Goal: Information Seeking & Learning: Learn about a topic

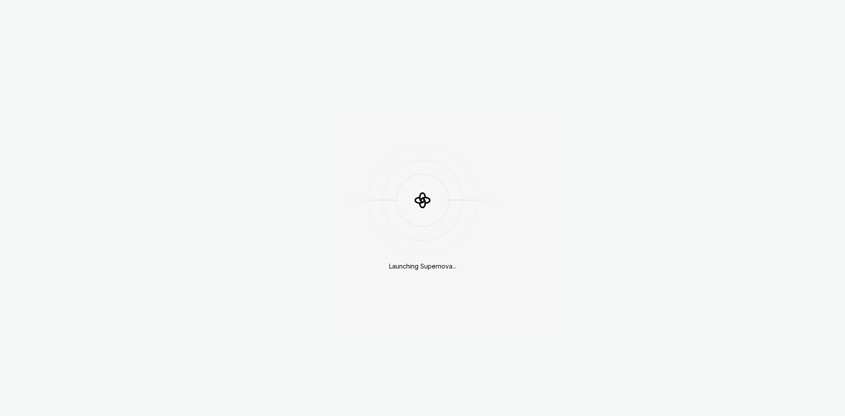
click at [403, 266] on div "Launching Supernova..." at bounding box center [422, 266] width 67 height 9
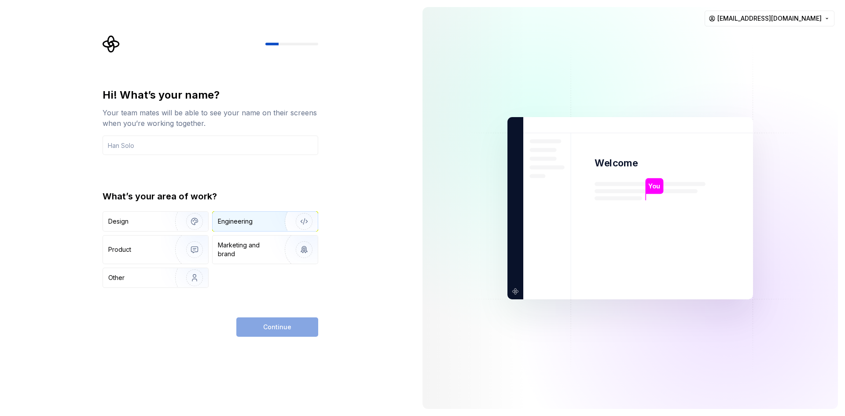
click at [228, 220] on div "Engineering" at bounding box center [235, 221] width 35 height 9
click at [271, 326] on div "Continue" at bounding box center [277, 326] width 82 height 19
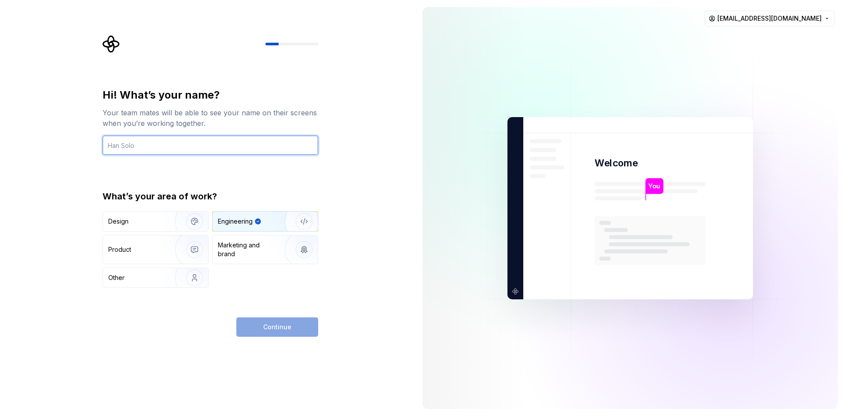
click at [183, 152] on input "text" at bounding box center [211, 144] width 216 height 19
type input "tuantech"
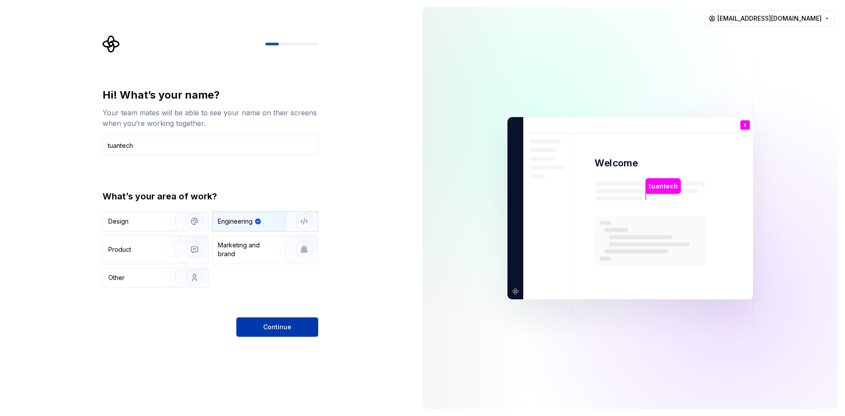
click at [262, 324] on button "Continue" at bounding box center [277, 326] width 82 height 19
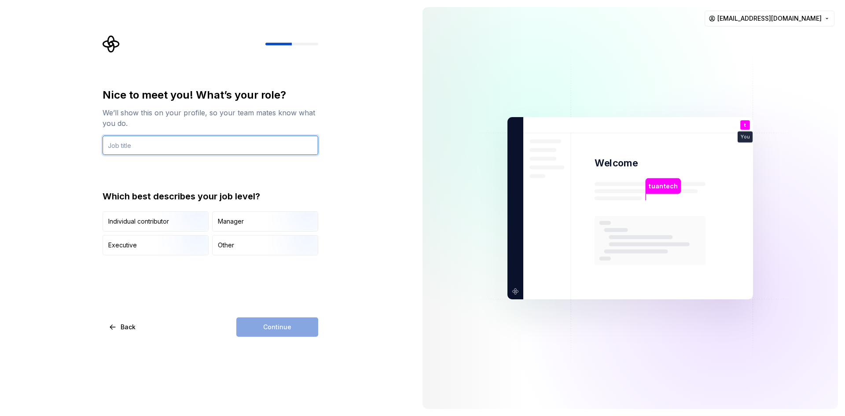
click at [132, 146] on input "text" at bounding box center [211, 144] width 216 height 19
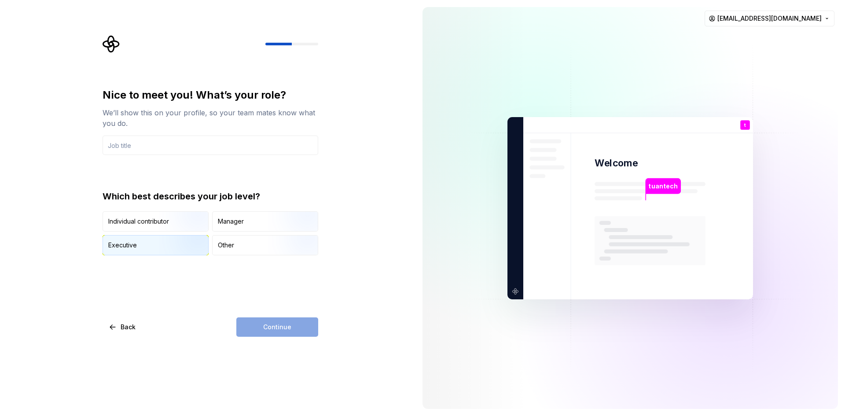
click at [141, 250] on div "Executive" at bounding box center [155, 244] width 105 height 19
click at [144, 143] on input "text" at bounding box center [211, 144] width 216 height 19
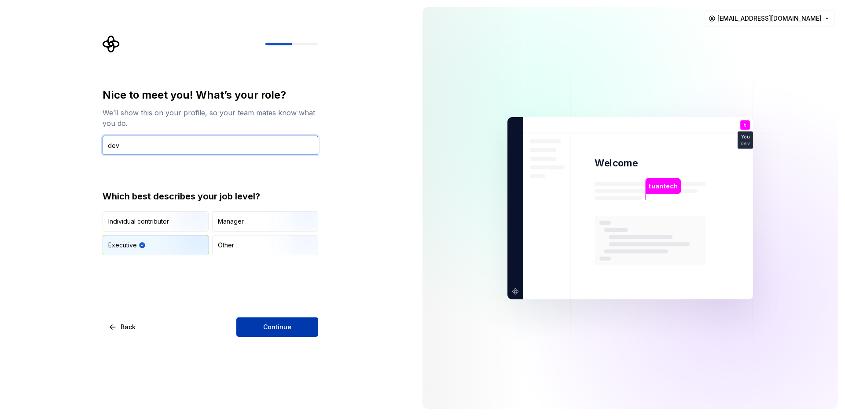
type input "dev"
click at [283, 328] on span "Continue" at bounding box center [277, 326] width 28 height 9
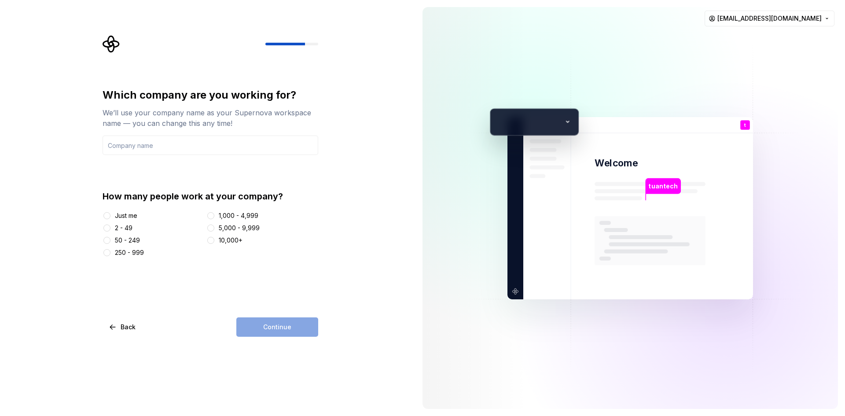
click at [117, 240] on div "50 - 249" at bounding box center [127, 240] width 25 height 9
click at [110, 240] on button "50 - 249" at bounding box center [106, 240] width 7 height 7
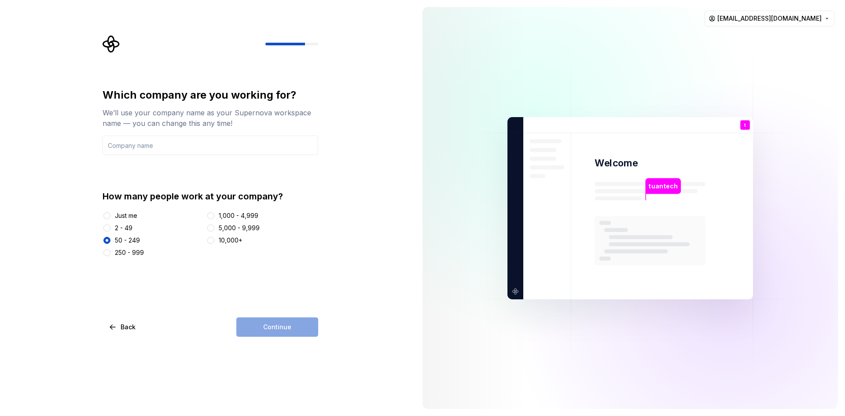
click at [288, 305] on div "Which company are you working for? We’ll use your company name as your Supernov…" at bounding box center [211, 212] width 216 height 249
click at [297, 327] on div "Continue" at bounding box center [277, 326] width 82 height 19
click at [139, 148] on input "text" at bounding box center [211, 144] width 216 height 19
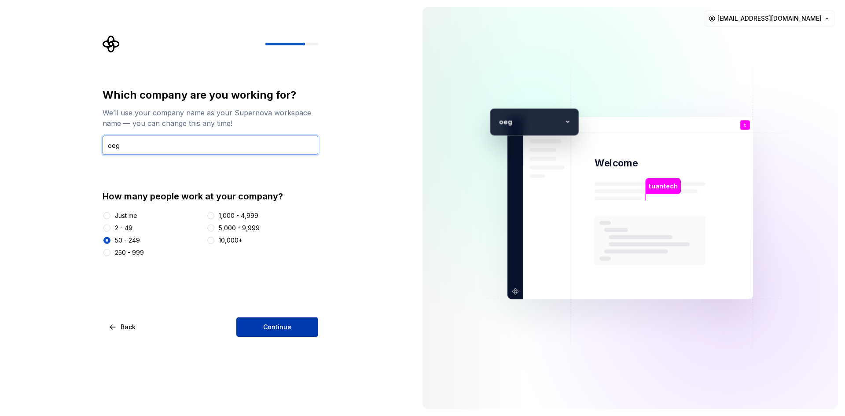
type input "oeg"
click at [270, 322] on button "Continue" at bounding box center [277, 326] width 82 height 19
click at [118, 150] on input "oeg" at bounding box center [211, 144] width 216 height 19
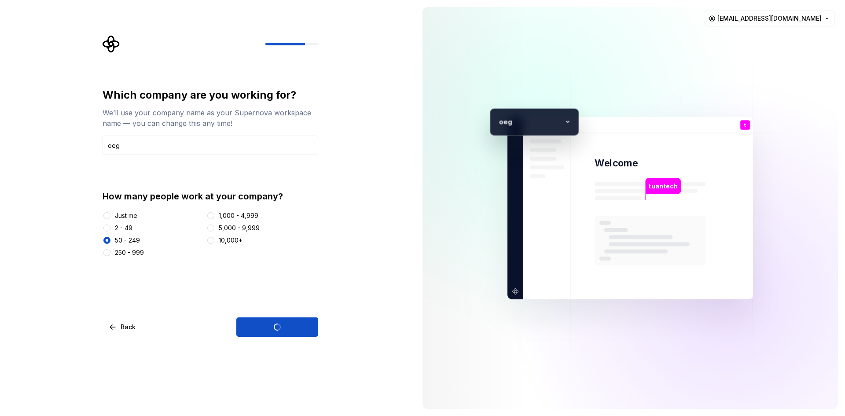
click at [550, 121] on p "eg" at bounding box center [532, 121] width 58 height 11
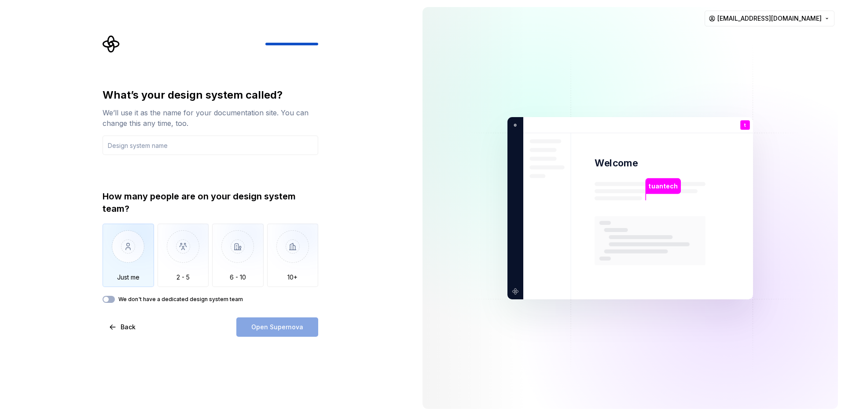
click at [135, 266] on img "button" at bounding box center [128, 252] width 51 height 59
click at [255, 328] on div "Open Supernova" at bounding box center [277, 326] width 82 height 19
click at [116, 299] on div "We don't have a dedicated design system team" at bounding box center [211, 299] width 216 height 7
click at [110, 298] on button "We don't have a dedicated design system team" at bounding box center [109, 299] width 12 height 7
click at [172, 142] on input "text" at bounding box center [211, 144] width 216 height 19
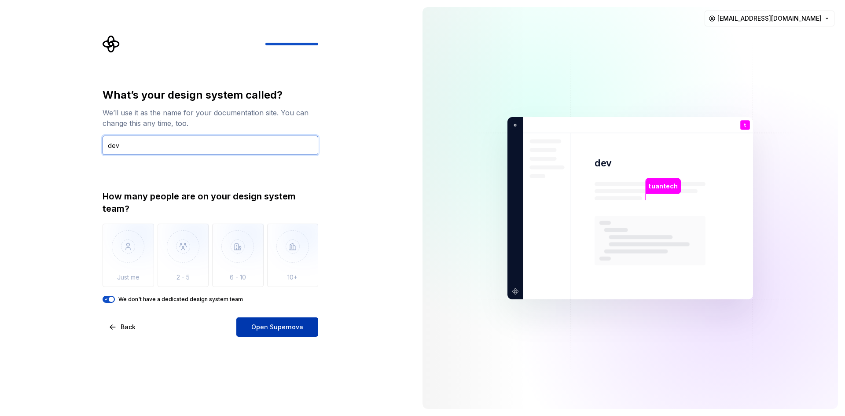
type input "dev"
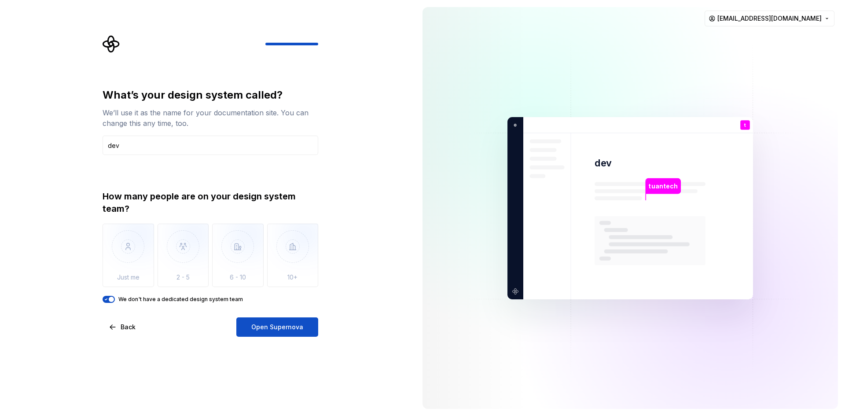
click at [253, 319] on button "Open Supernova" at bounding box center [277, 326] width 82 height 19
drag, startPoint x: 142, startPoint y: 208, endPoint x: 95, endPoint y: 188, distance: 50.5
click at [96, 187] on div "What’s your design system called? We’ll use it as the name for your documentati…" at bounding box center [207, 208] width 415 height 416
click at [189, 352] on div "What’s your design system called? We’ll use it as the name for your documentati…" at bounding box center [207, 208] width 415 height 416
drag, startPoint x: 248, startPoint y: 294, endPoint x: 110, endPoint y: 297, distance: 138.2
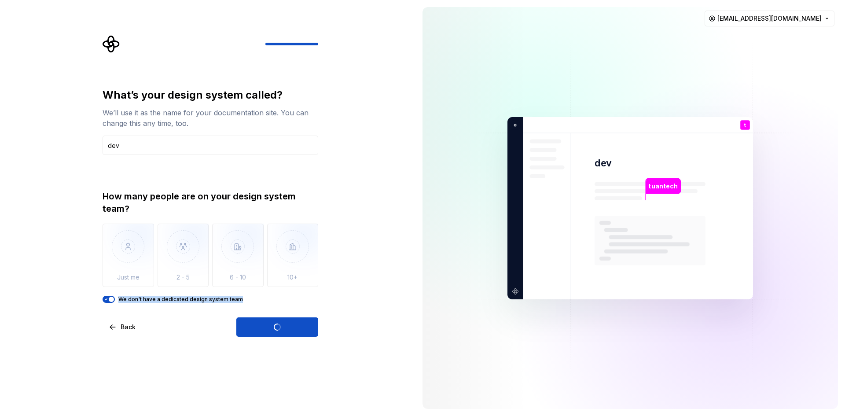
click at [110, 297] on div "How many people are on your design system team? Just me 2 - 5 6 - 10 10+ We don…" at bounding box center [211, 246] width 216 height 113
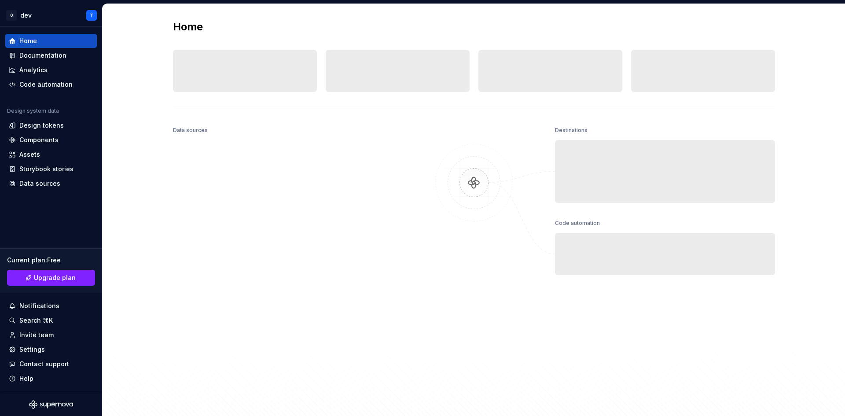
click at [378, 279] on div "Data sources" at bounding box center [283, 248] width 220 height 249
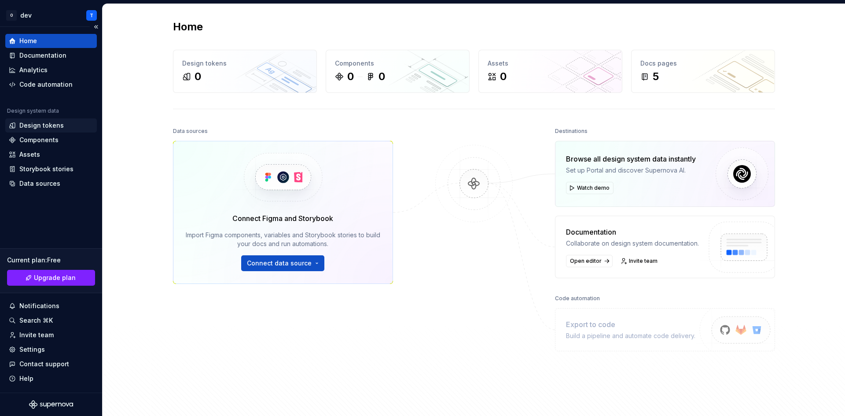
click at [39, 125] on div "Design tokens" at bounding box center [41, 125] width 44 height 9
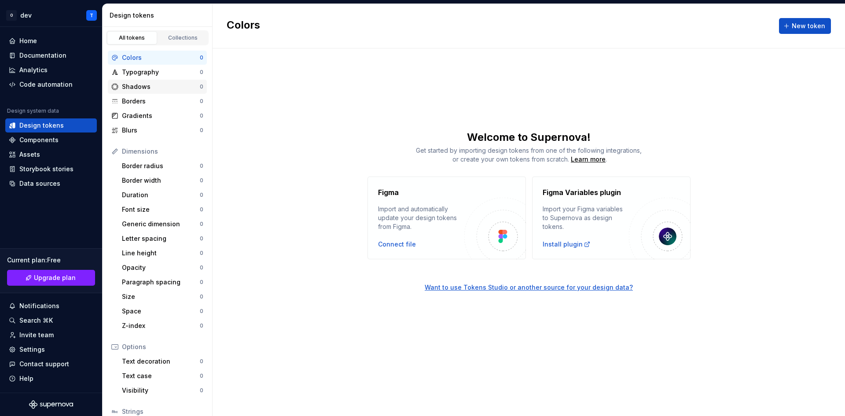
click at [154, 87] on div "Shadows" at bounding box center [161, 86] width 78 height 9
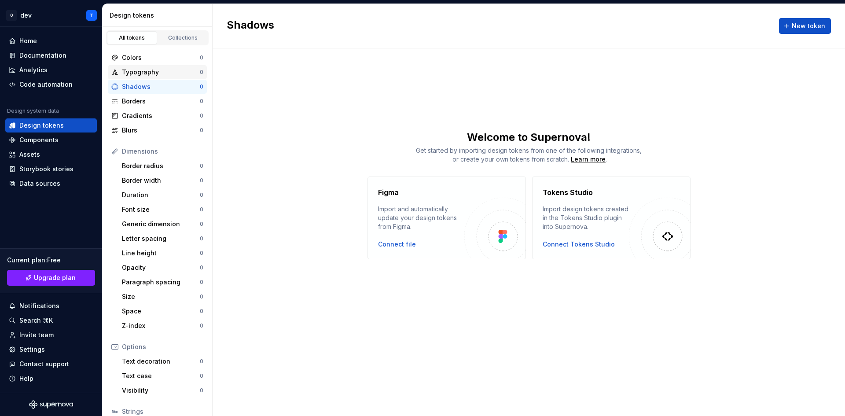
click at [147, 69] on div "Typography" at bounding box center [161, 72] width 78 height 9
click at [147, 62] on div "Colors 0" at bounding box center [157, 58] width 99 height 14
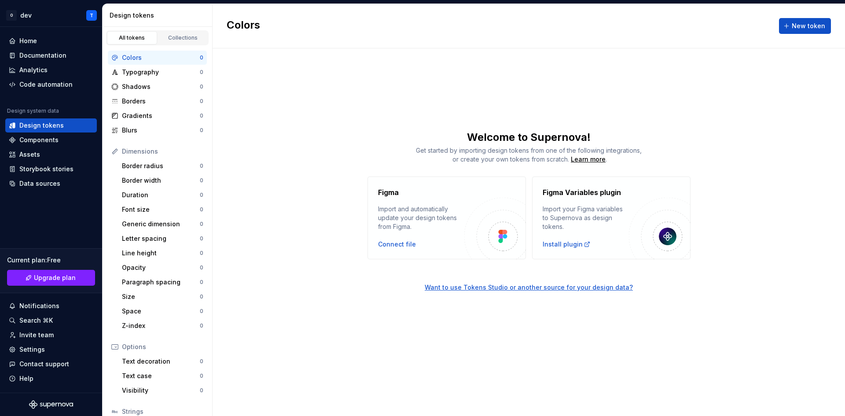
click at [150, 57] on div "Colors" at bounding box center [161, 57] width 78 height 9
click at [171, 41] on div "Collections" at bounding box center [183, 37] width 44 height 7
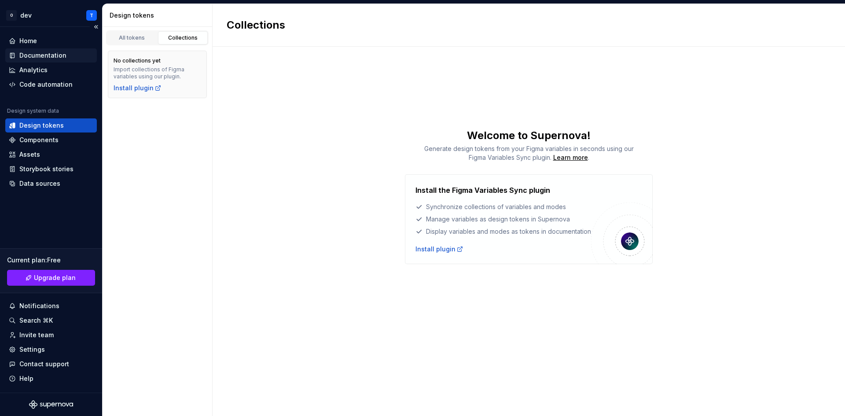
click at [44, 57] on div "Documentation" at bounding box center [42, 55] width 47 height 9
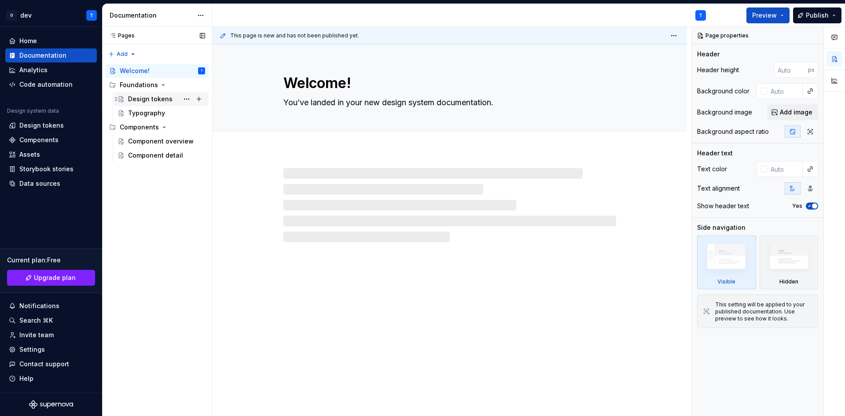
click at [153, 94] on div "Design tokens" at bounding box center [166, 99] width 77 height 12
click at [153, 113] on div "Typography" at bounding box center [146, 113] width 37 height 9
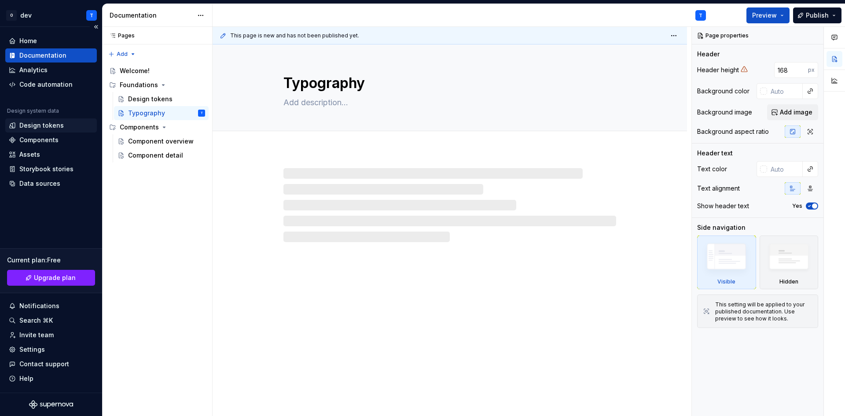
type textarea "*"
click at [45, 127] on div "Design tokens" at bounding box center [41, 125] width 44 height 9
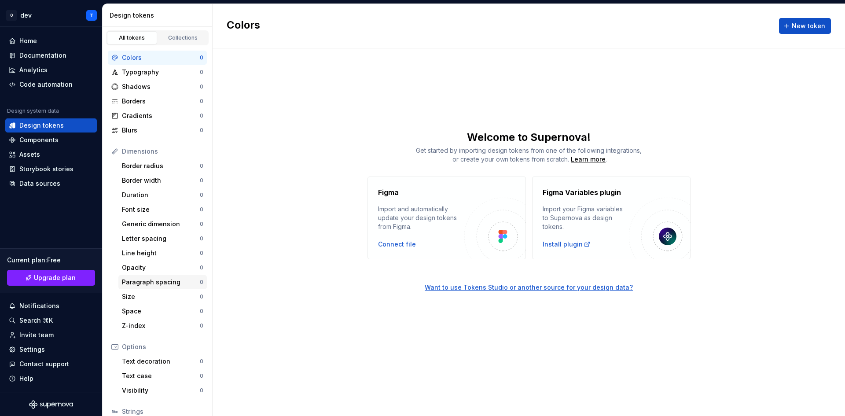
scroll to position [66, 0]
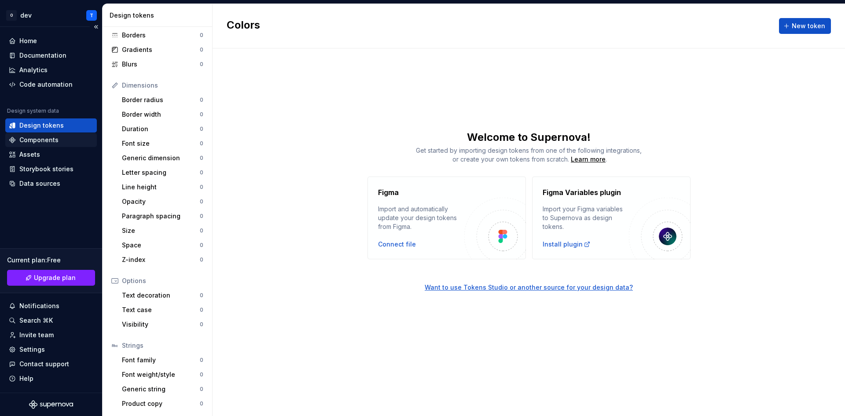
click at [43, 138] on div "Components" at bounding box center [38, 139] width 39 height 9
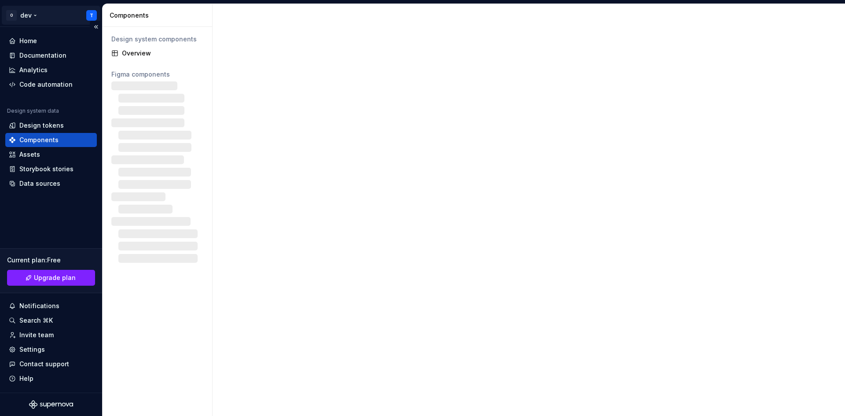
click at [27, 16] on html "O dev T Home Documentation Analytics Code automation Design system data Design …" at bounding box center [422, 208] width 845 height 416
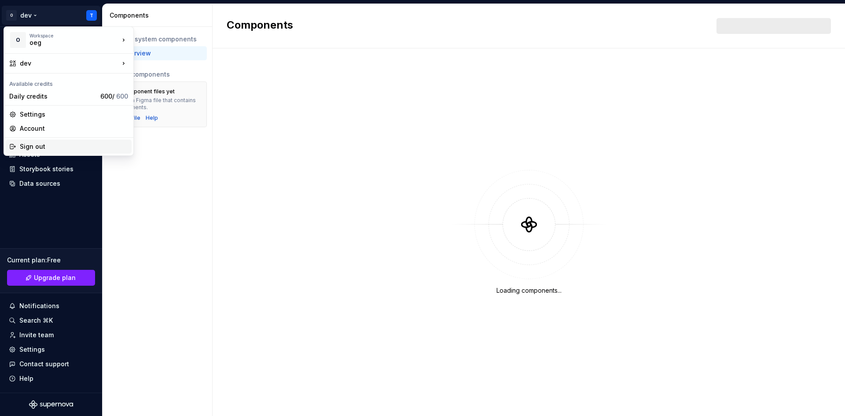
click at [54, 148] on div "Sign out" at bounding box center [74, 146] width 108 height 9
